Goal: Information Seeking & Learning: Learn about a topic

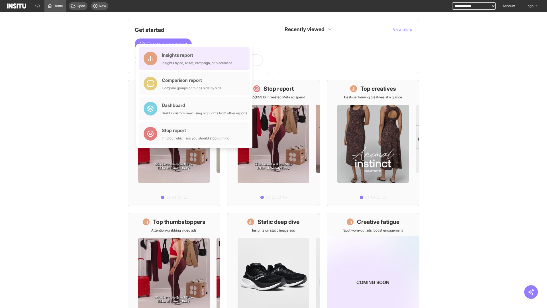
click at [196, 58] on div "Insights report Insights by ad, adset, campaign, or placement" at bounding box center [197, 59] width 70 height 14
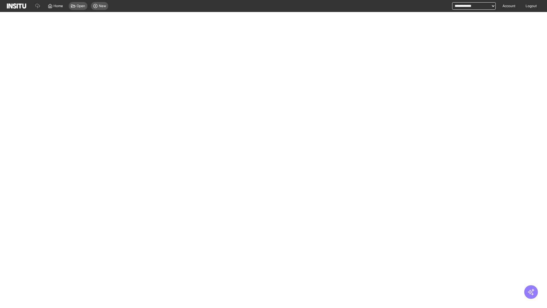
select select "**"
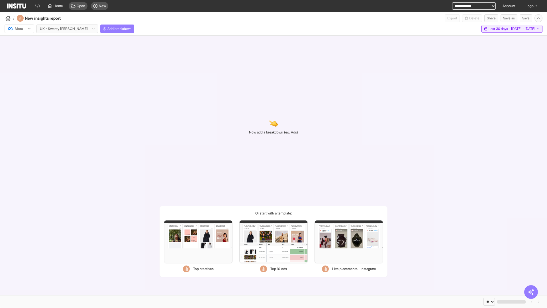
click at [500, 29] on span "Last 30 days - [DATE] - [DATE]" at bounding box center [512, 29] width 47 height 5
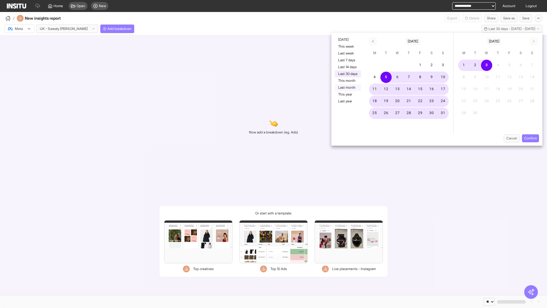
click at [348, 88] on button "Last month" at bounding box center [348, 87] width 26 height 7
